Goal: Navigation & Orientation: Find specific page/section

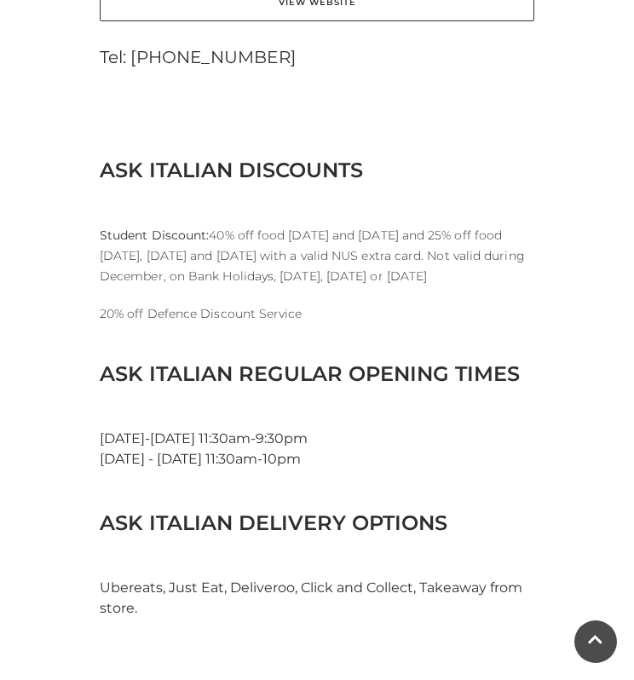
scroll to position [1097, 0]
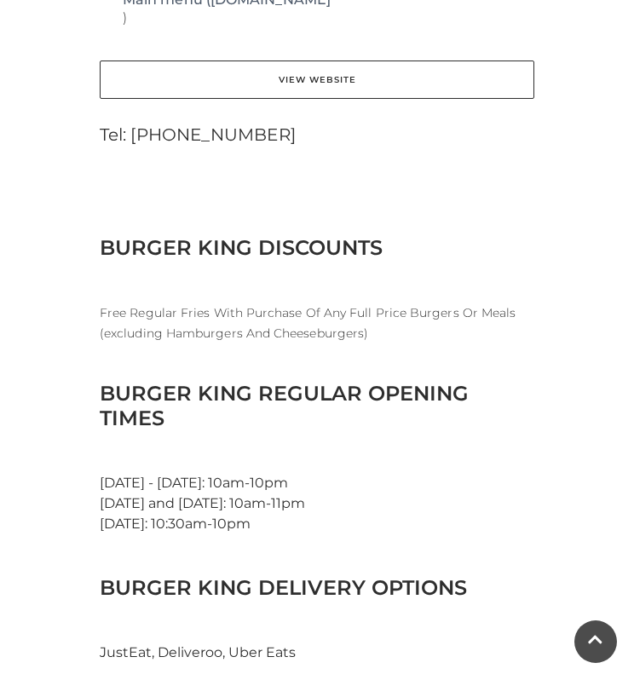
scroll to position [1051, 0]
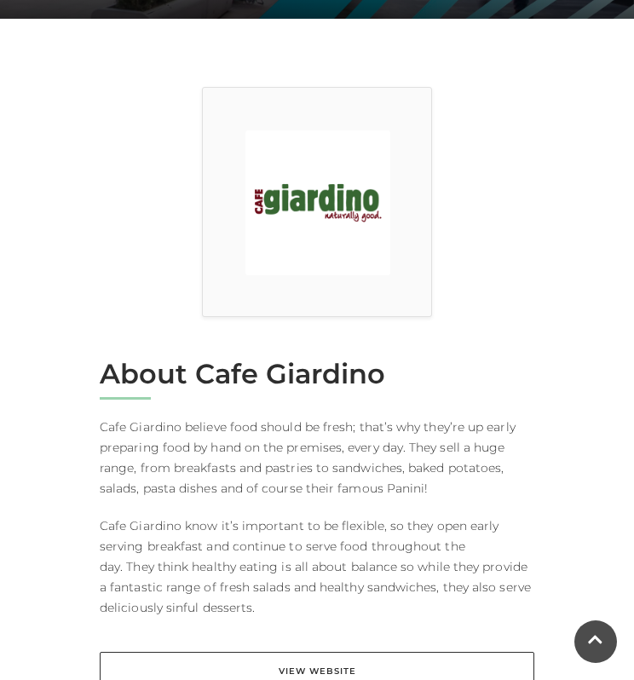
scroll to position [416, 0]
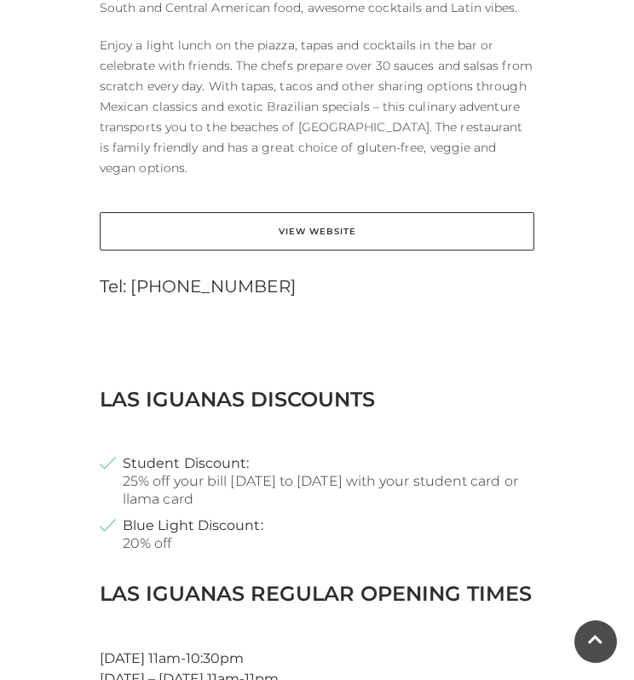
scroll to position [918, 0]
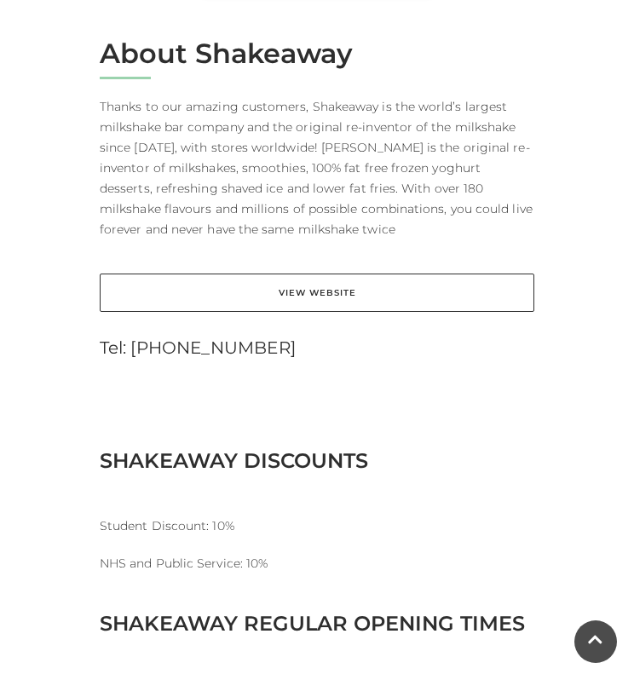
scroll to position [728, 0]
